Goal: Check status: Check status

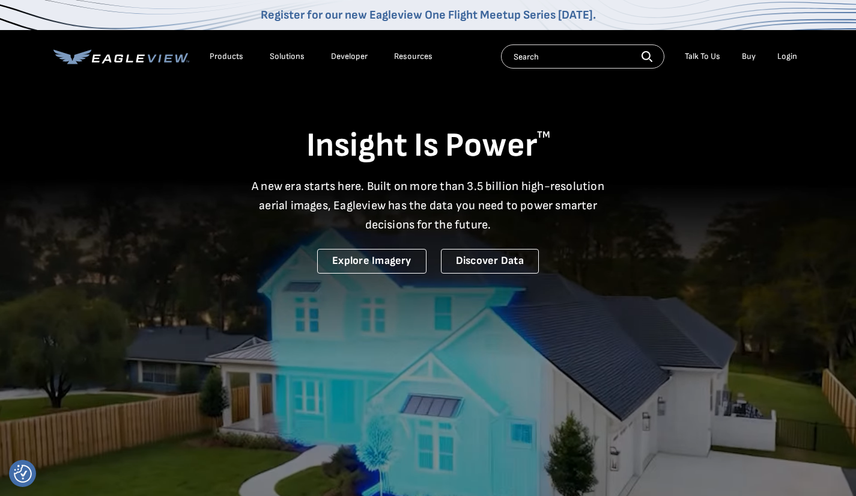
click at [786, 56] on div "Login" at bounding box center [788, 56] width 20 height 11
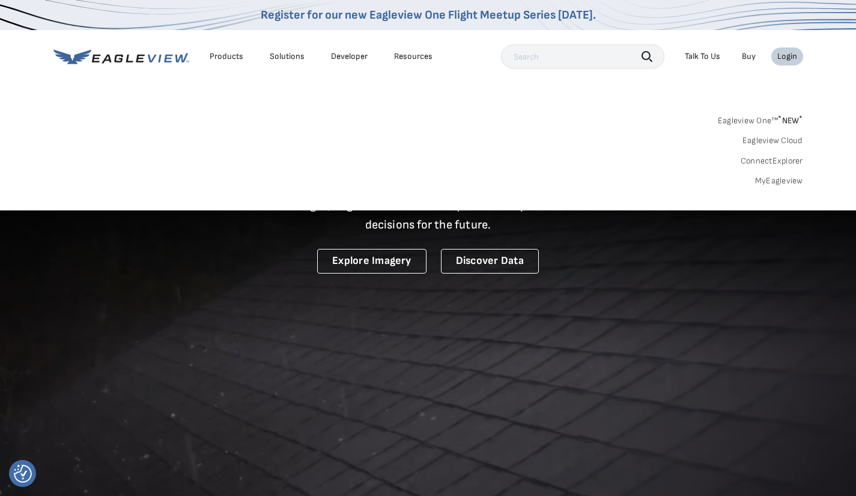
click at [779, 184] on link "MyEagleview" at bounding box center [779, 181] width 48 height 11
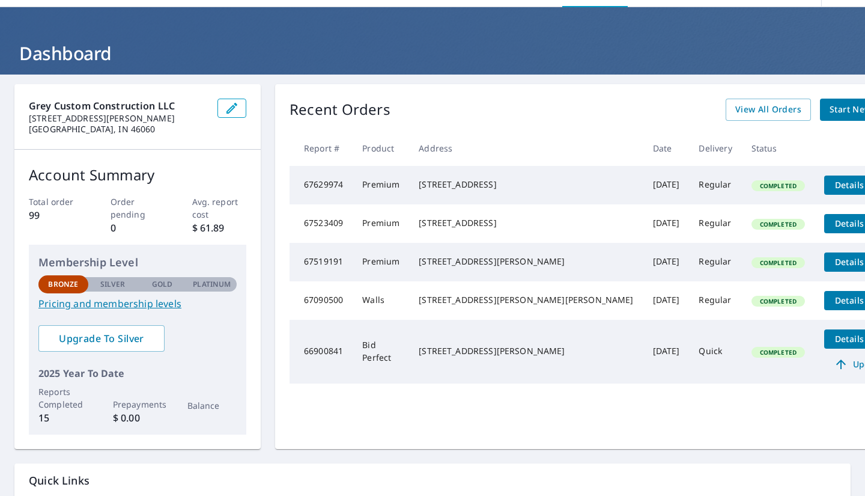
scroll to position [18, 0]
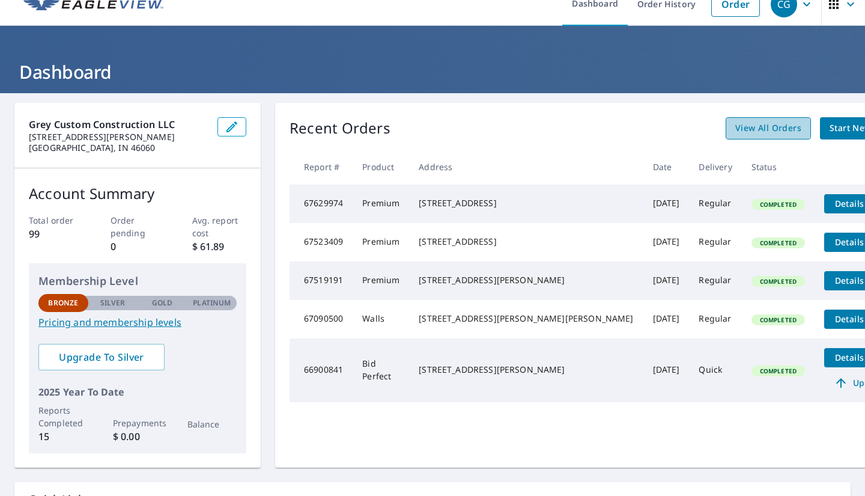
click at [736, 126] on span "View All Orders" at bounding box center [769, 128] width 66 height 15
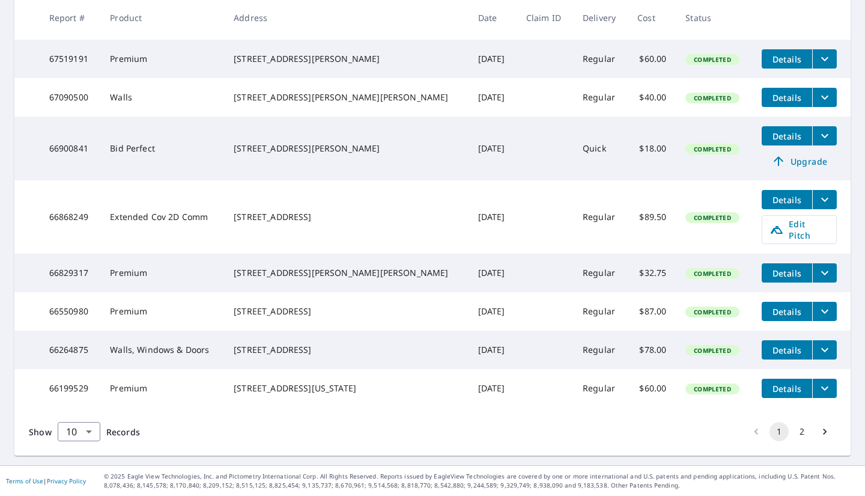
scroll to position [330, 0]
click at [819, 432] on icon "Go to next page" at bounding box center [825, 432] width 12 height 12
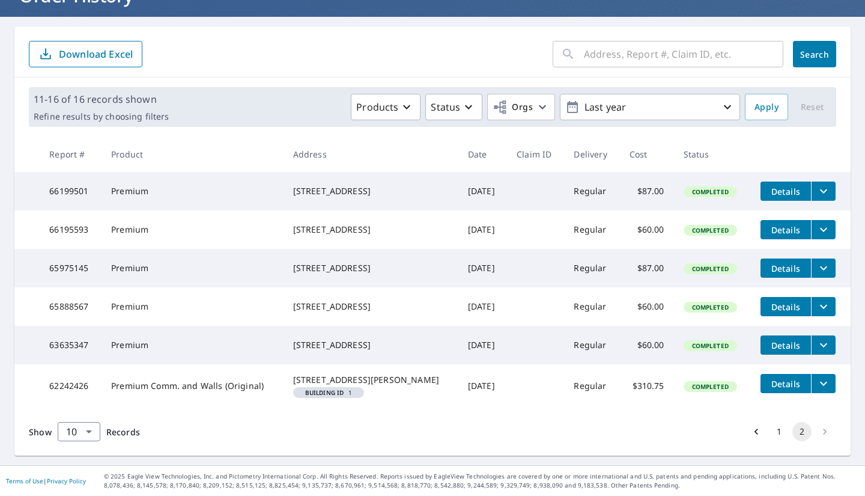
scroll to position [131, 0]
click at [755, 432] on icon "Go to previous page" at bounding box center [757, 432] width 4 height 6
